Goal: Task Accomplishment & Management: Manage account settings

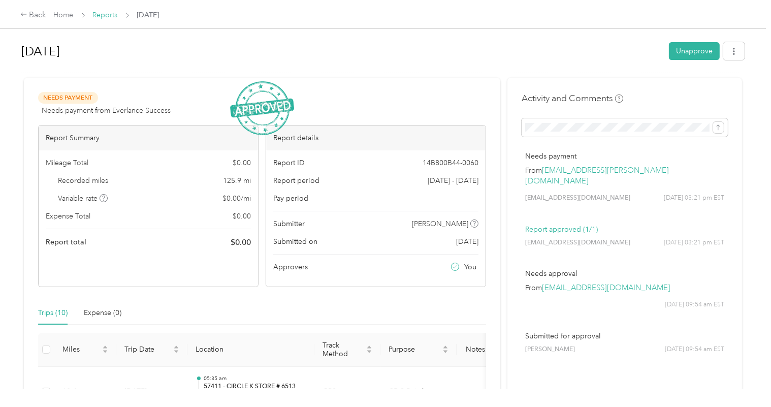
click at [102, 15] on link "Reports" at bounding box center [105, 15] width 25 height 9
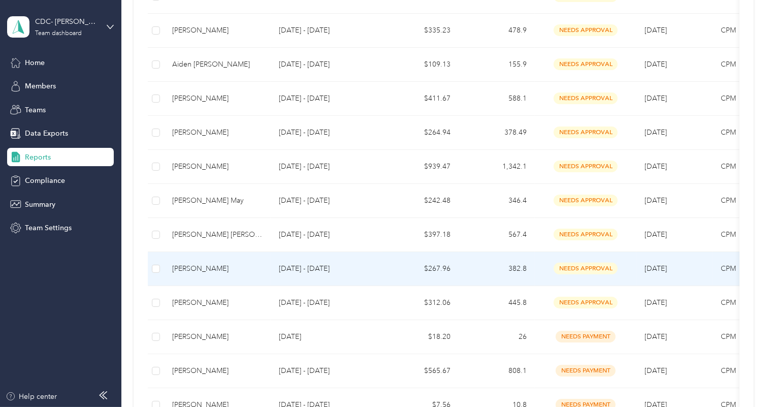
scroll to position [739, 0]
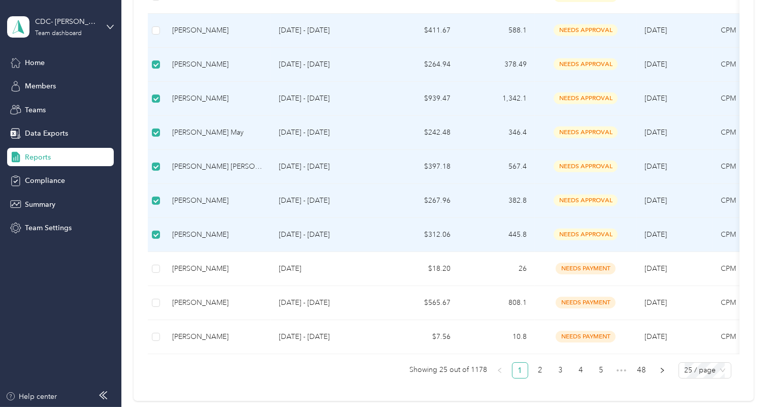
click at [151, 30] on td at bounding box center [156, 31] width 16 height 34
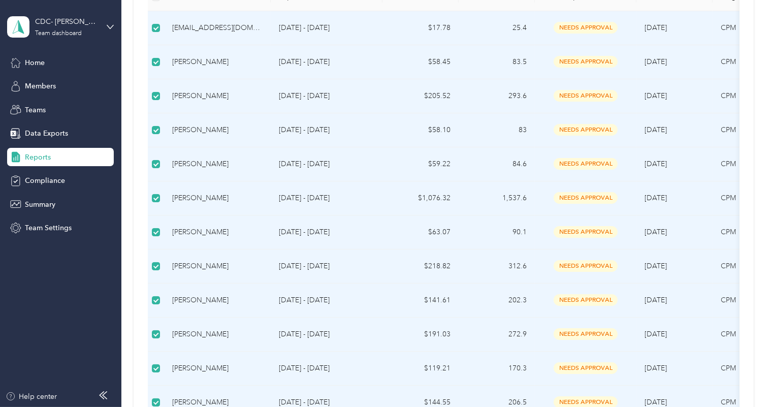
scroll to position [92, 0]
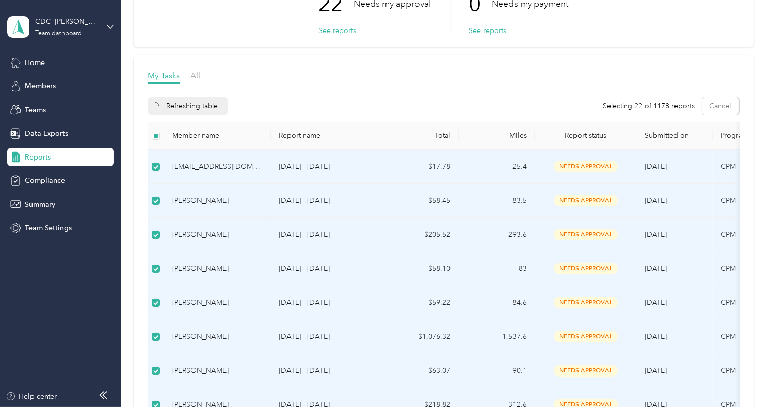
click at [167, 103] on div "Refreshing table..." at bounding box center [187, 106] width 79 height 18
click at [174, 106] on button "Approve" at bounding box center [169, 106] width 43 height 18
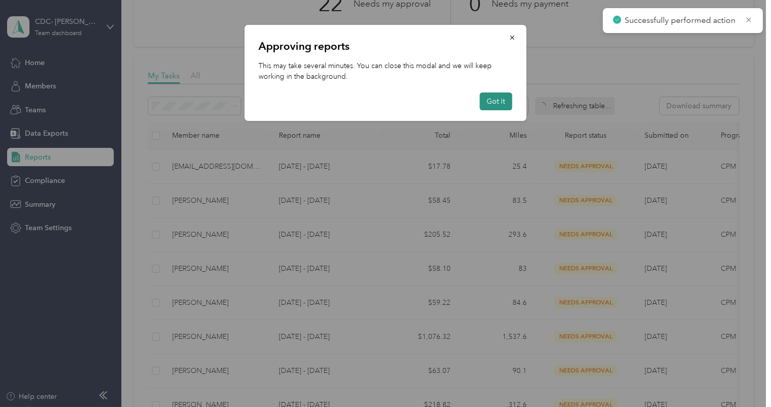
click at [499, 99] on button "Got it" at bounding box center [496, 101] width 33 height 18
